Goal: Transaction & Acquisition: Subscribe to service/newsletter

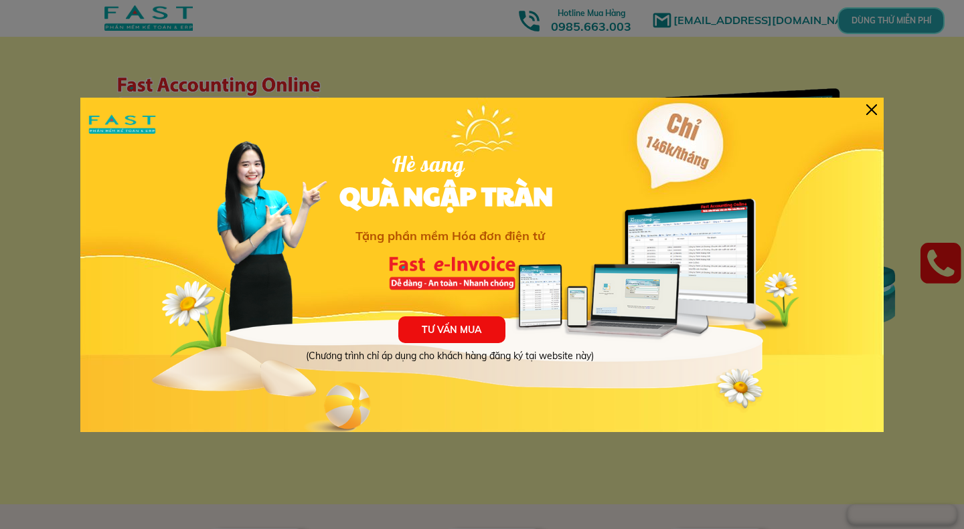
click at [874, 108] on div at bounding box center [871, 109] width 11 height 11
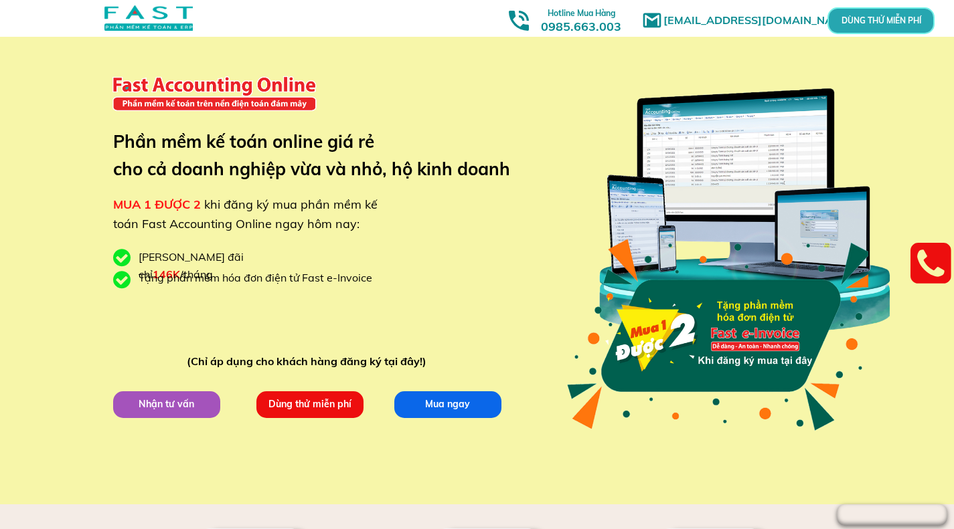
click at [327, 404] on p "Dùng thử miễn phí" at bounding box center [309, 405] width 107 height 27
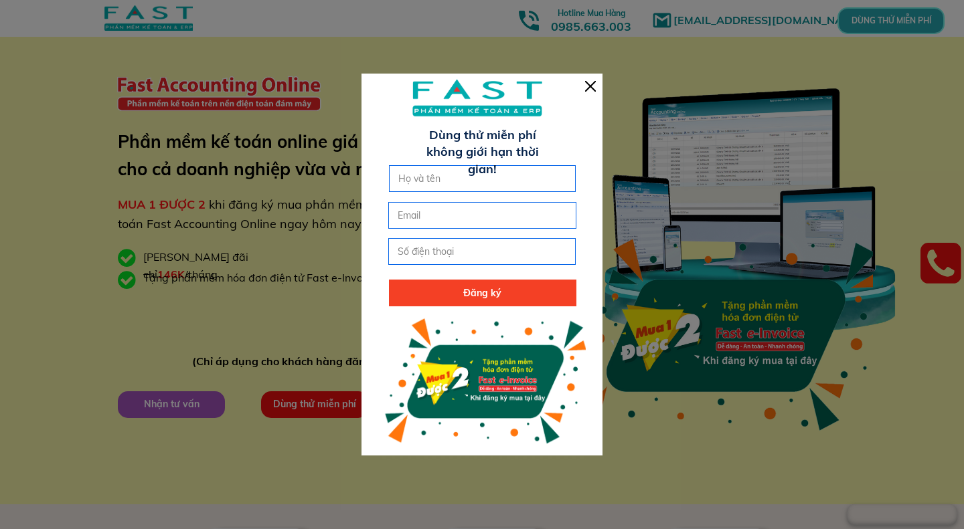
click at [418, 177] on input "text" at bounding box center [482, 178] width 175 height 25
type input "[PERSON_NAME]"
type input "[EMAIL_ADDRESS][DOMAIN_NAME]"
type input "0904409086"
click button "submit" at bounding box center [0, 0] width 0 height 0
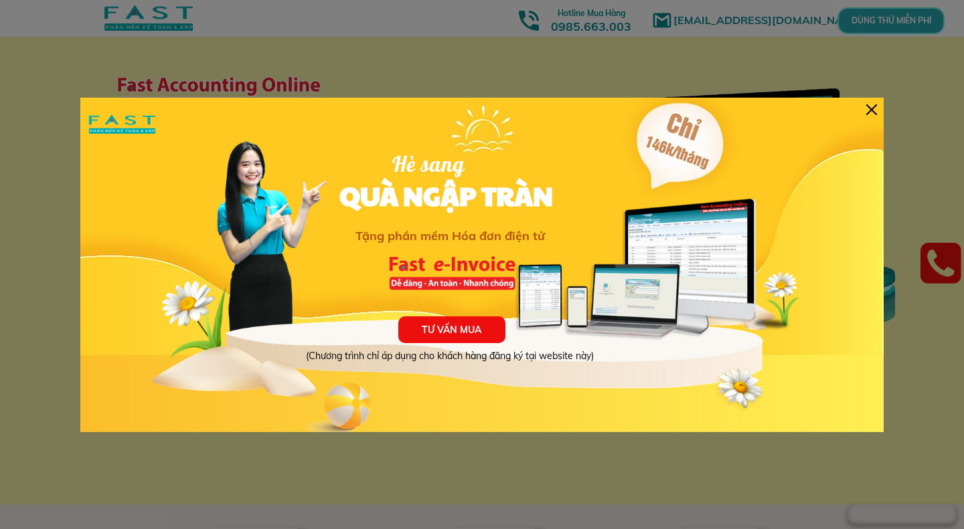
click at [870, 106] on div at bounding box center [871, 109] width 11 height 11
